Goal: Find specific page/section: Find specific page/section

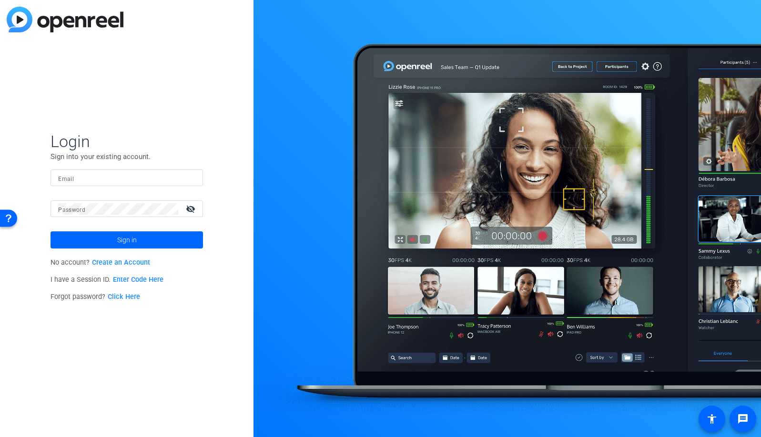
click at [190, 181] on div at bounding box center [126, 178] width 137 height 17
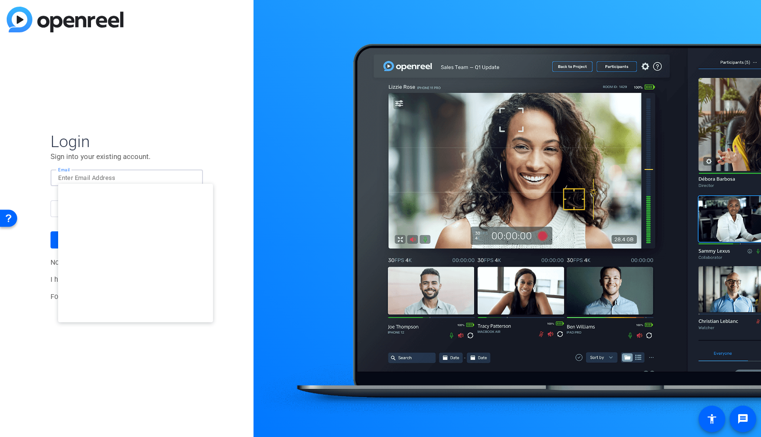
type input "[EMAIL_ADDRESS][DOMAIN_NAME]"
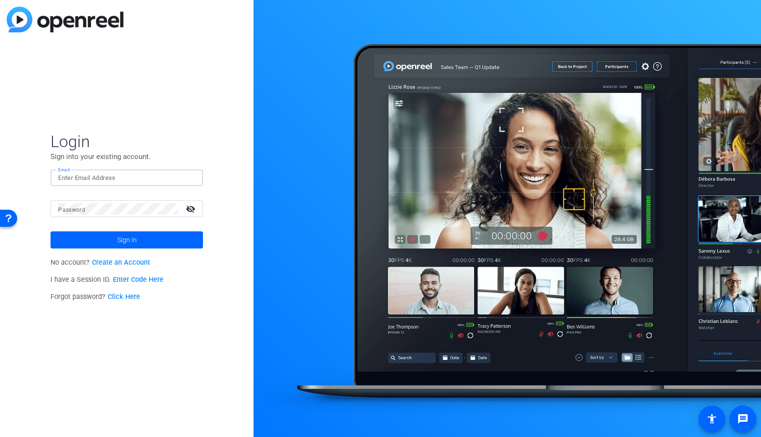
click at [164, 180] on input "Email" at bounding box center [126, 177] width 137 height 11
click at [187, 180] on img at bounding box center [187, 177] width 7 height 11
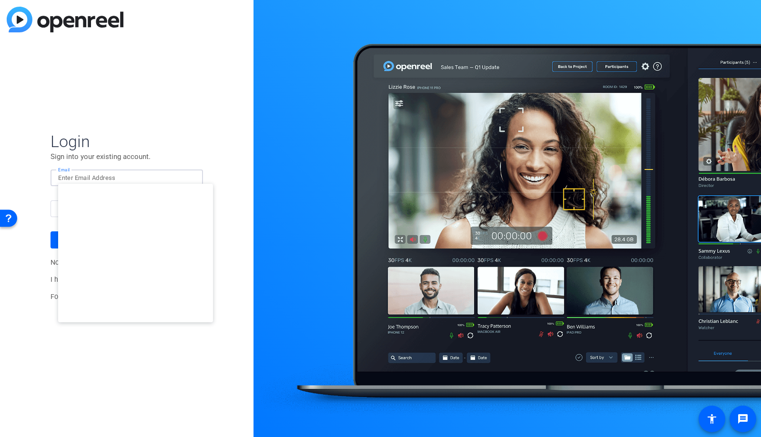
type input "studiosupport+2@openreel.com"
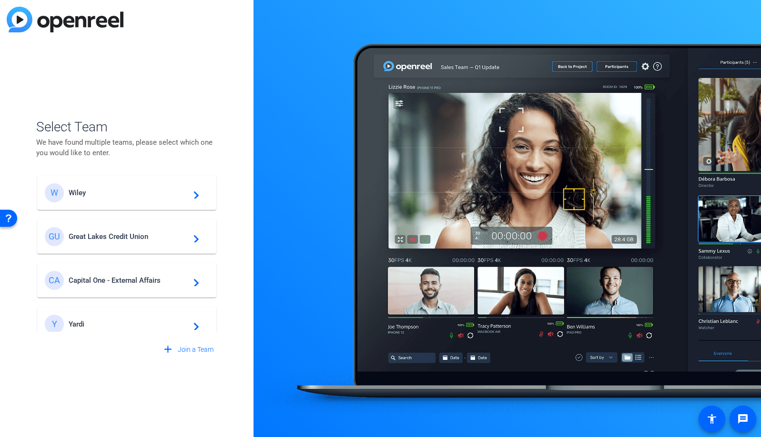
click at [124, 196] on span "Wiley" at bounding box center [128, 193] width 119 height 9
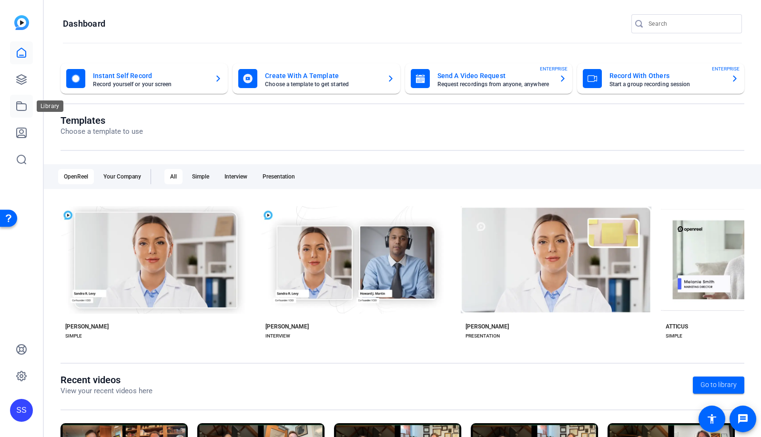
click at [19, 106] on icon at bounding box center [21, 106] width 11 height 11
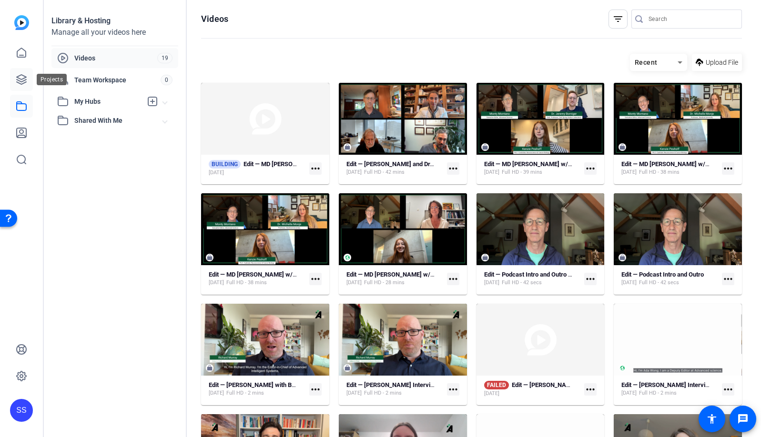
click at [28, 81] on link at bounding box center [21, 79] width 23 height 23
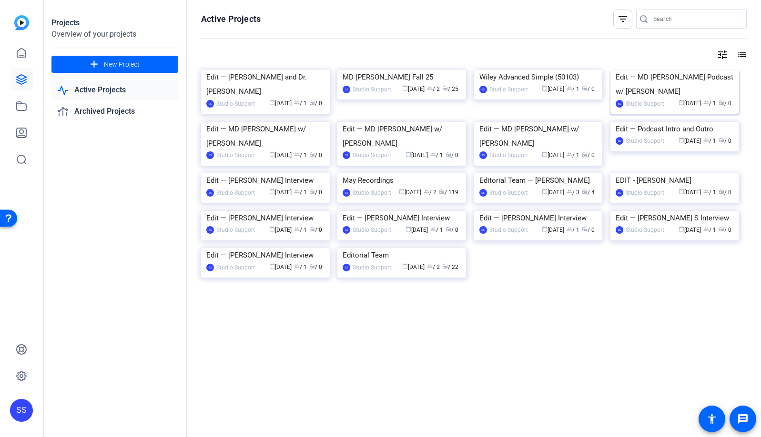
click at [679, 70] on img at bounding box center [674, 70] width 129 height 0
